Goal: Task Accomplishment & Management: Manage account settings

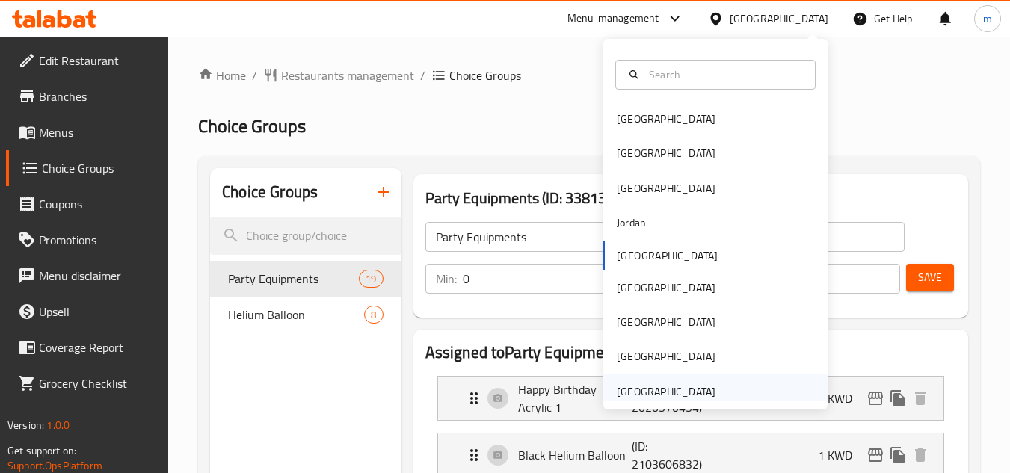
click at [687, 392] on div "[GEOGRAPHIC_DATA]" at bounding box center [666, 391] width 99 height 16
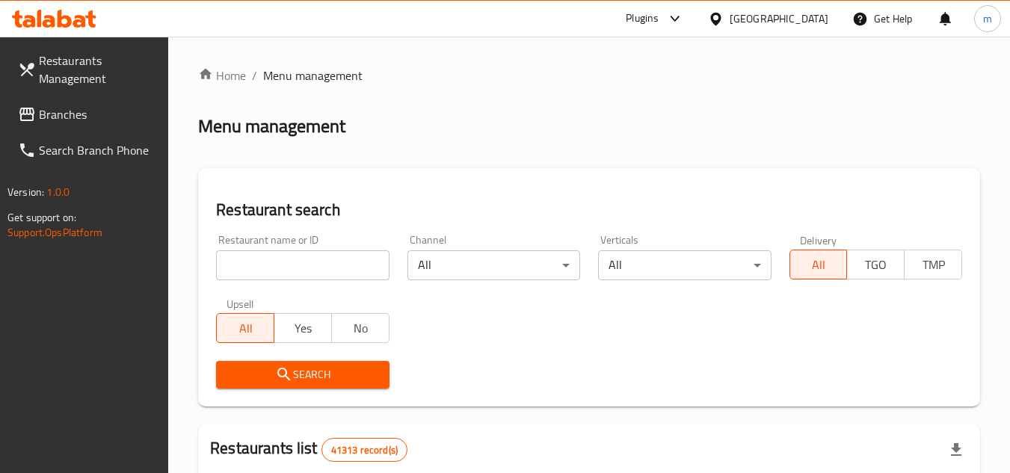
click at [92, 114] on span "Branches" at bounding box center [98, 114] width 118 height 18
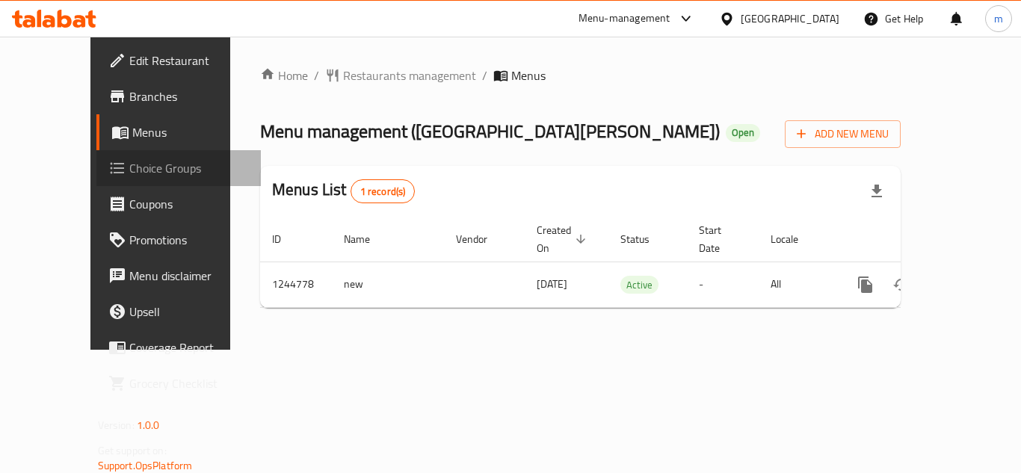
click at [129, 169] on span "Choice Groups" at bounding box center [189, 168] width 120 height 18
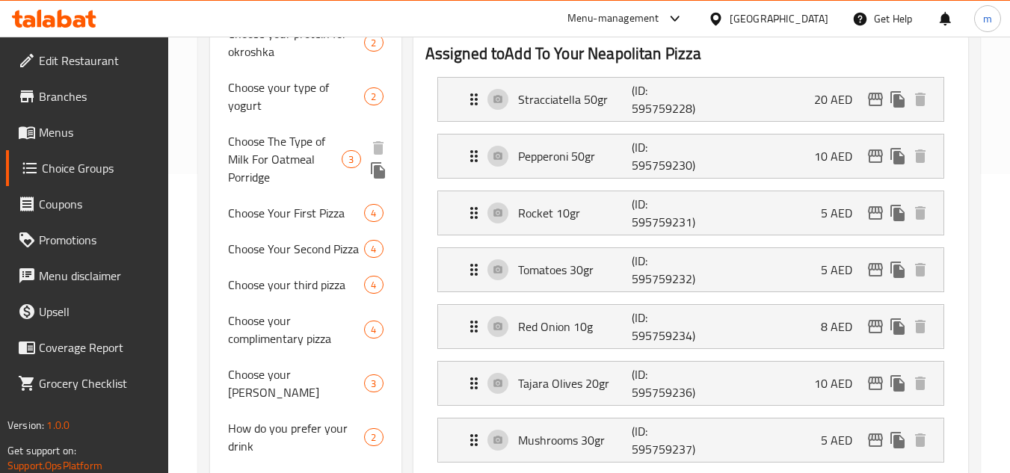
scroll to position [374, 0]
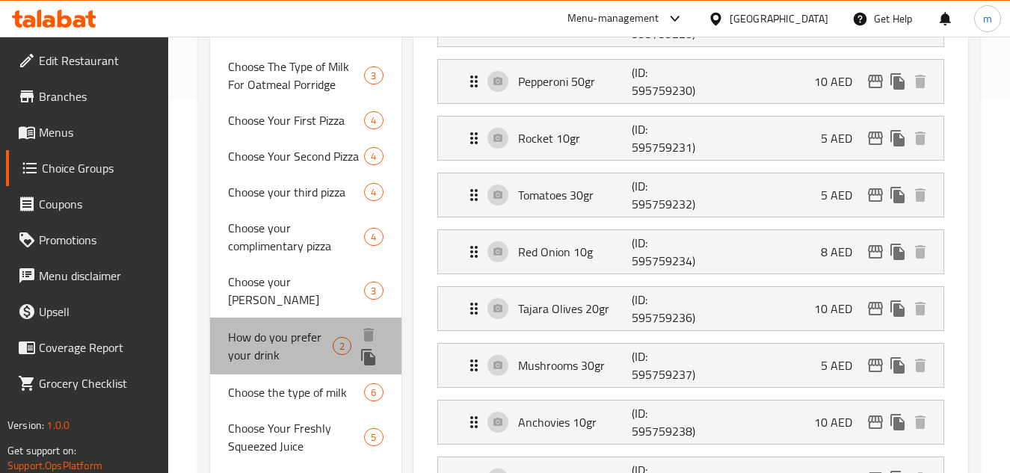
click at [281, 328] on span "How do you prefer your drink" at bounding box center [280, 346] width 105 height 36
type input "How do you prefer your drink"
type input "كيف تفضل مشروبك"
type input "1"
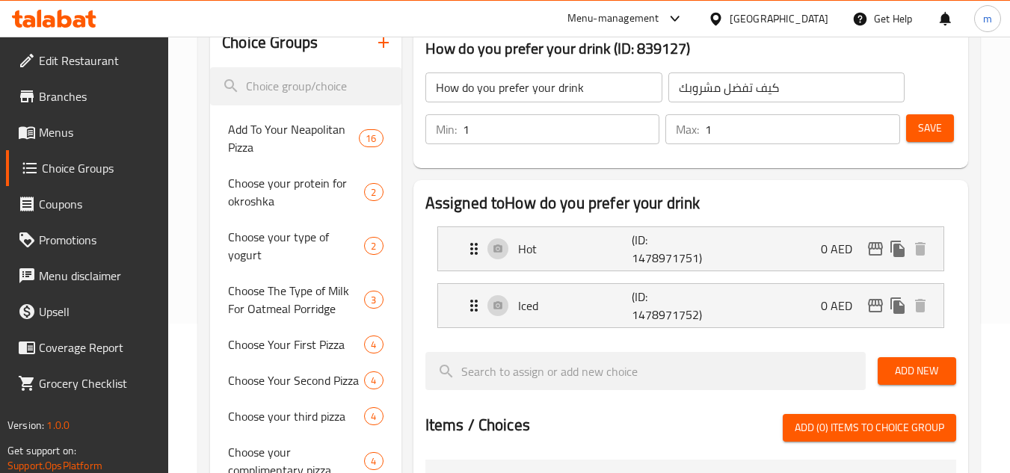
scroll to position [75, 0]
